Goal: Task Accomplishment & Management: Manage account settings

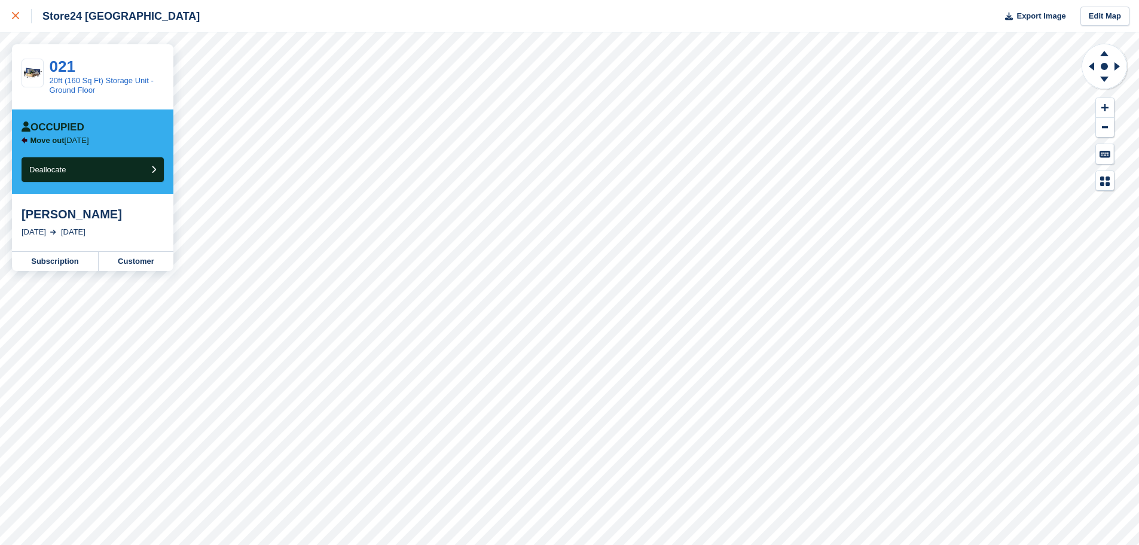
click at [19, 17] on icon at bounding box center [15, 15] width 7 height 7
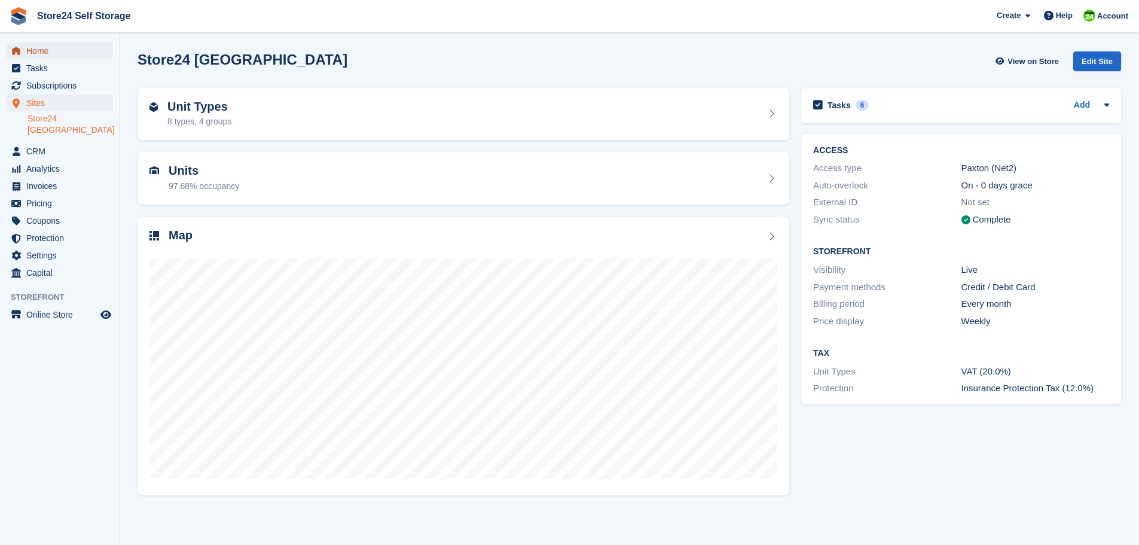
click at [41, 53] on span "Home" at bounding box center [62, 50] width 72 height 17
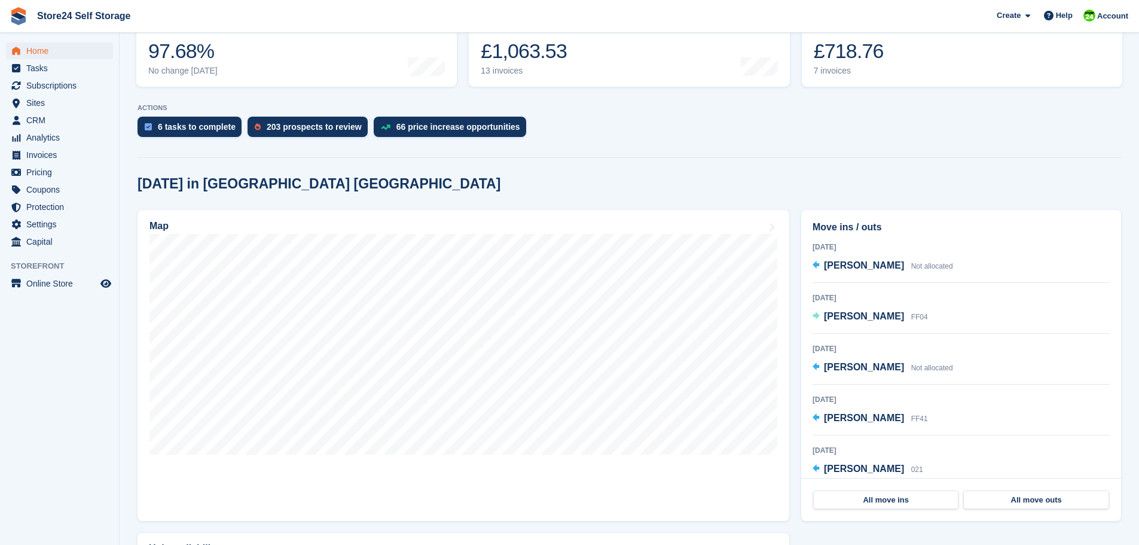
scroll to position [60, 0]
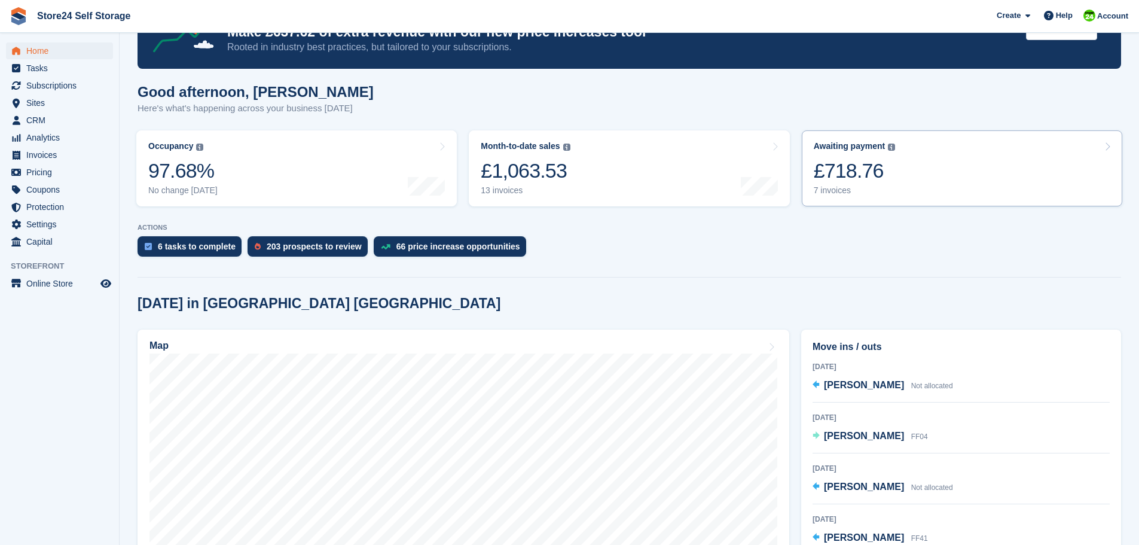
click at [841, 168] on div "£718.76" at bounding box center [855, 170] width 82 height 25
